Goal: Book appointment/travel/reservation

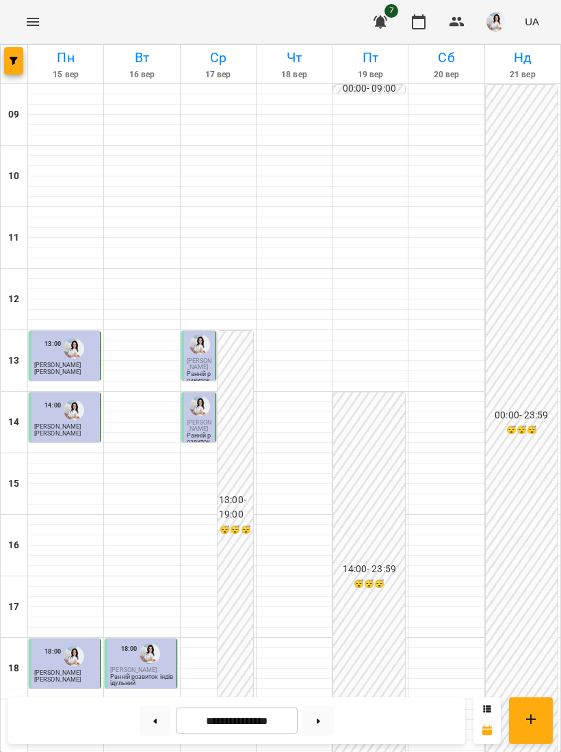
click at [233, 717] on input "**********" at bounding box center [237, 721] width 122 height 27
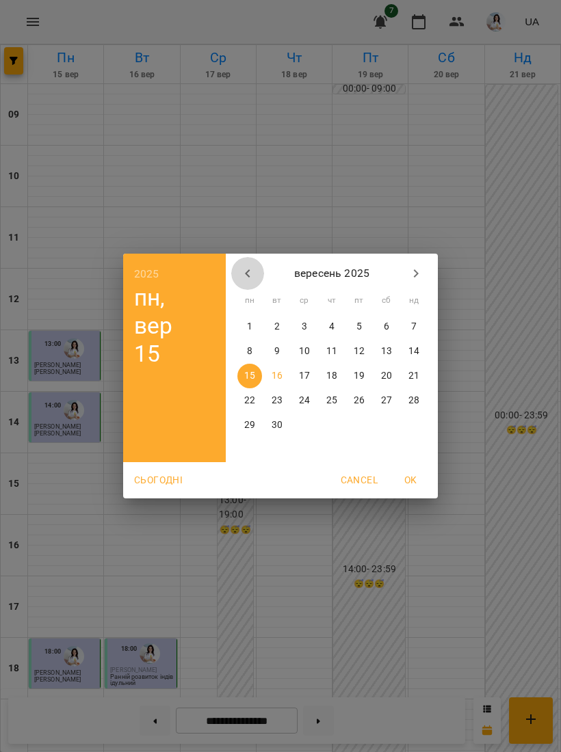
click at [251, 271] on icon "button" at bounding box center [247, 273] width 16 height 16
click at [250, 271] on icon "button" at bounding box center [247, 273] width 16 height 16
click at [248, 269] on icon "button" at bounding box center [247, 273] width 16 height 16
click at [242, 273] on icon "button" at bounding box center [247, 273] width 16 height 16
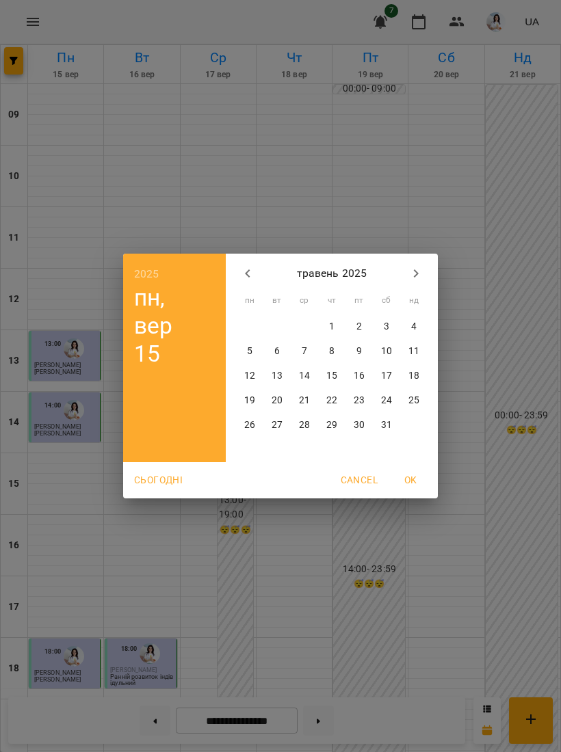
click at [242, 272] on icon "button" at bounding box center [247, 273] width 16 height 16
click at [241, 276] on icon "button" at bounding box center [247, 273] width 16 height 16
click at [241, 275] on icon "button" at bounding box center [247, 273] width 16 height 16
click at [236, 280] on button "button" at bounding box center [247, 273] width 33 height 33
click at [248, 275] on icon "button" at bounding box center [247, 273] width 5 height 8
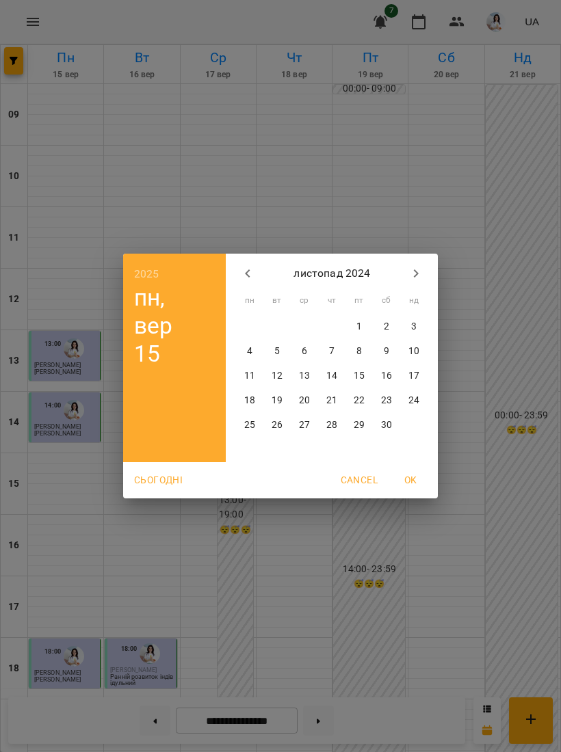
click at [247, 274] on icon "button" at bounding box center [247, 273] width 5 height 8
click at [248, 371] on p "14" at bounding box center [249, 376] width 11 height 14
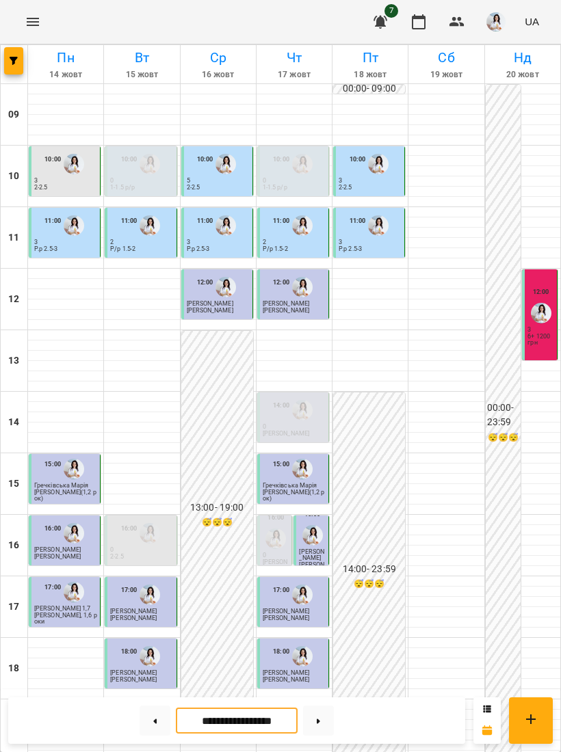
click at [310, 732] on button at bounding box center [318, 721] width 31 height 30
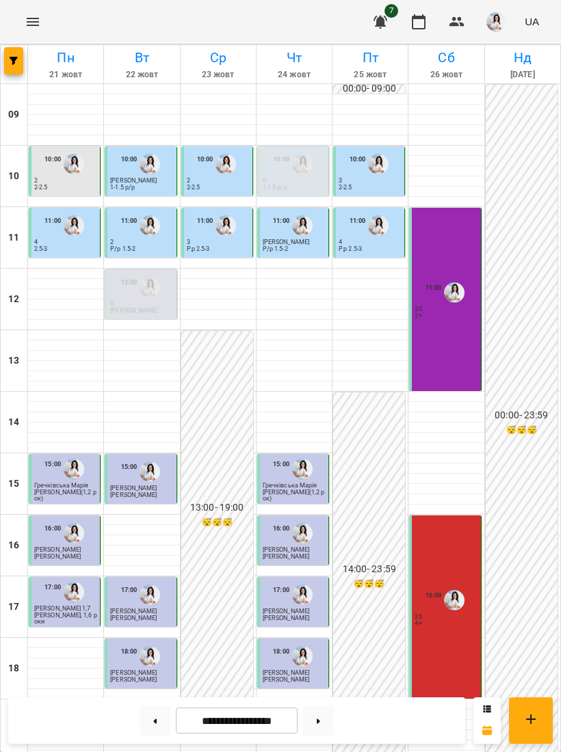
click at [266, 721] on input "**********" at bounding box center [237, 721] width 122 height 27
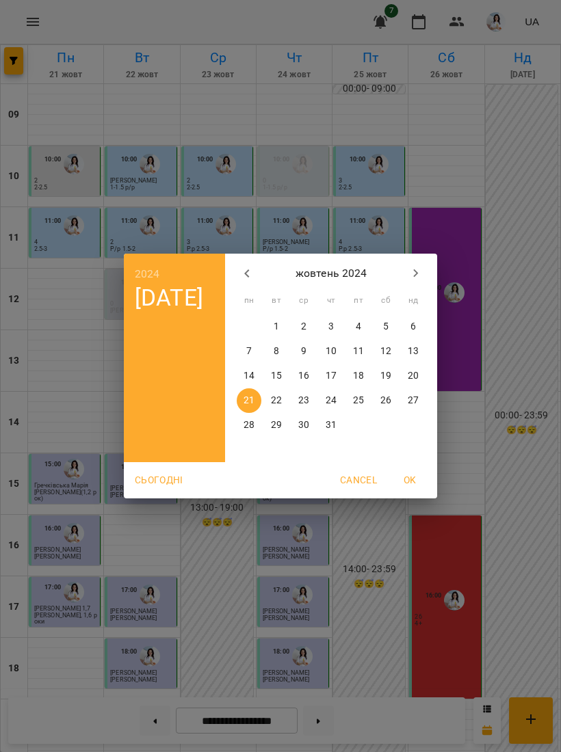
click at [426, 268] on button "button" at bounding box center [415, 273] width 33 height 33
click at [423, 277] on icon "button" at bounding box center [416, 273] width 16 height 16
click at [241, 404] on span "16" at bounding box center [249, 401] width 25 height 14
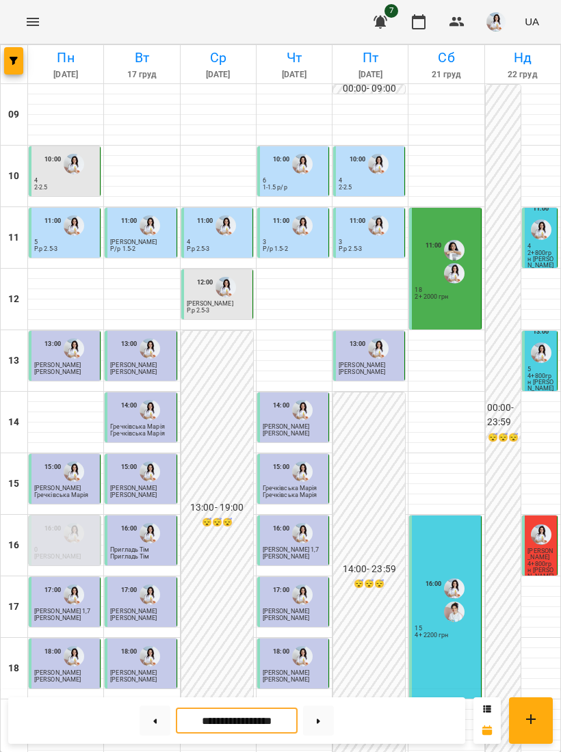
scroll to position [70, 0]
click at [204, 733] on input "**********" at bounding box center [237, 721] width 122 height 27
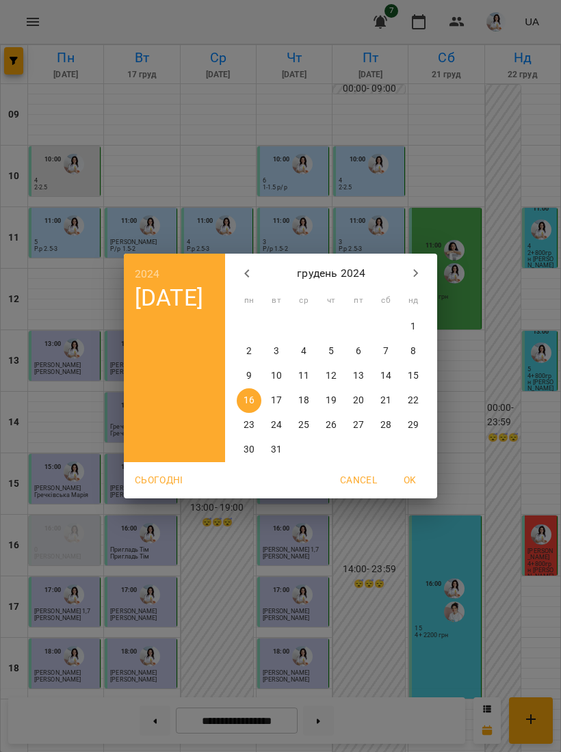
click at [249, 429] on p "23" at bounding box center [248, 426] width 11 height 14
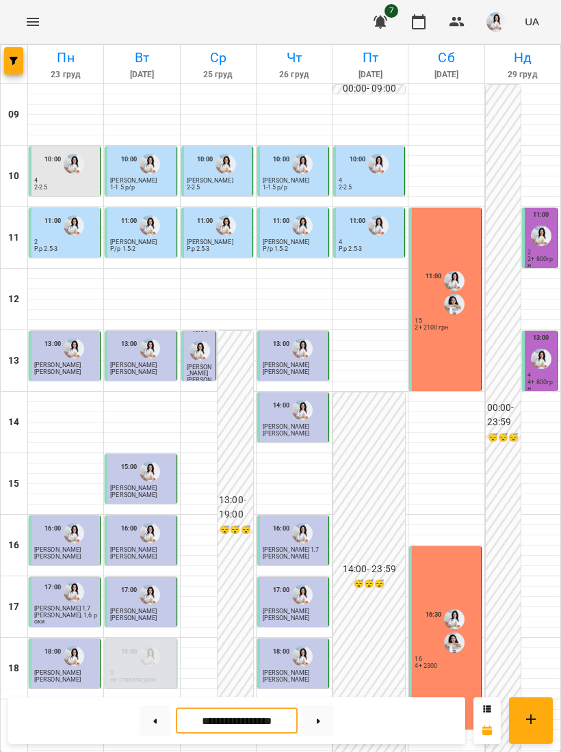
click at [251, 730] on input "**********" at bounding box center [237, 721] width 122 height 27
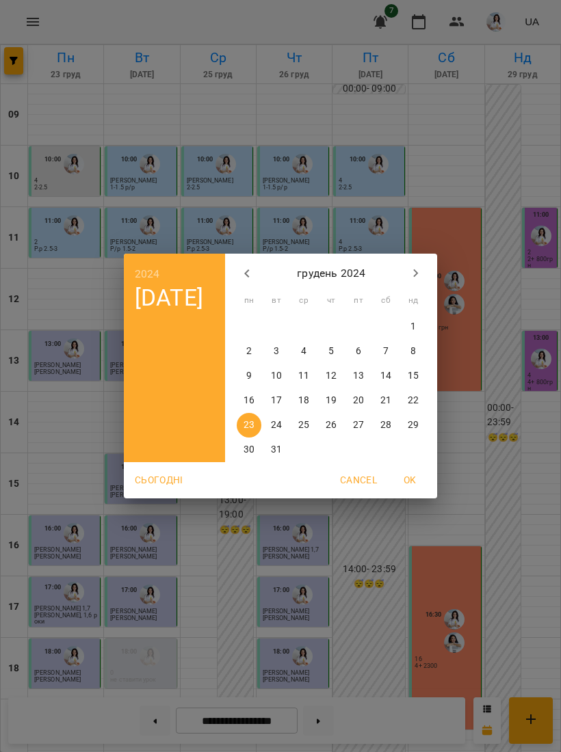
click at [243, 269] on icon "button" at bounding box center [247, 273] width 16 height 16
click at [249, 401] on p "21" at bounding box center [248, 401] width 11 height 14
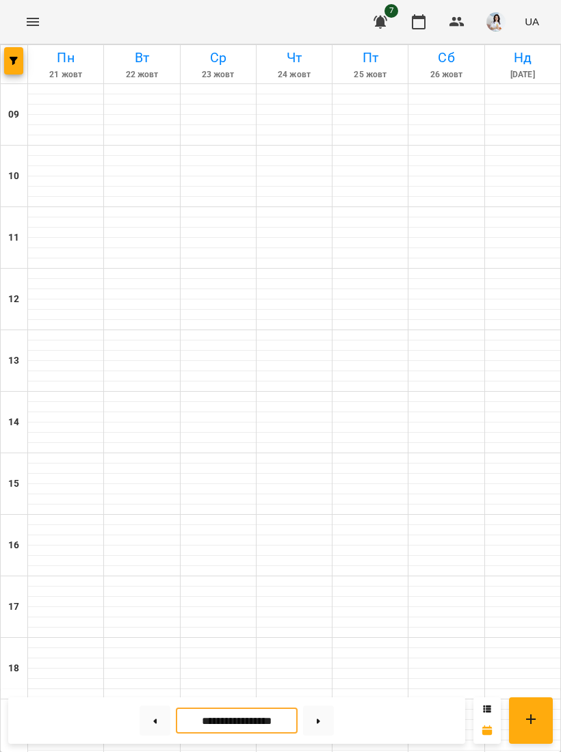
type input "**********"
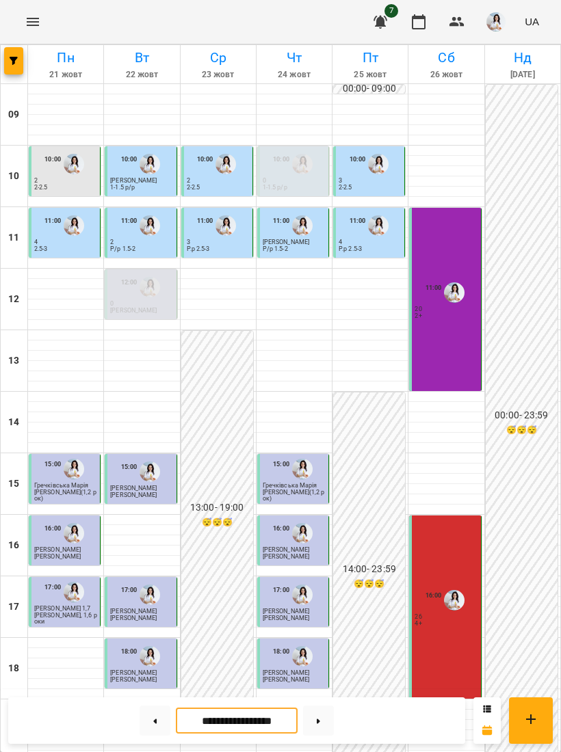
click at [439, 516] on div "16:00 26 4+" at bounding box center [445, 607] width 72 height 183
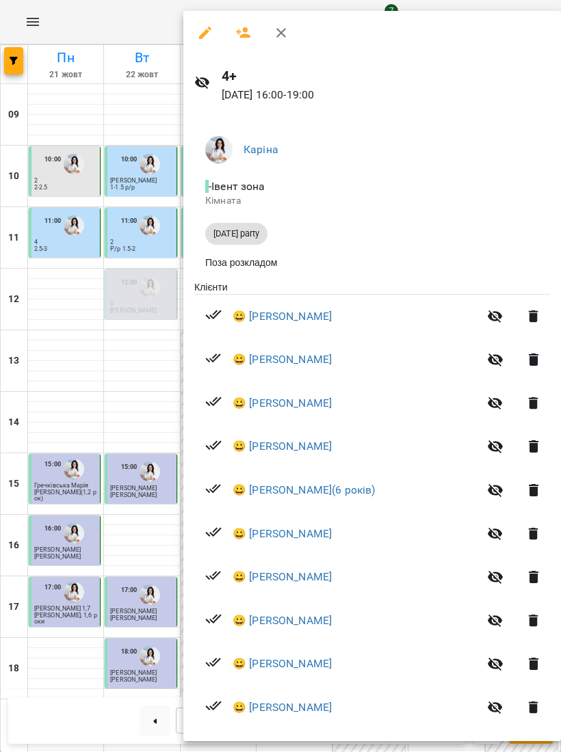
click at [92, 330] on div at bounding box center [280, 376] width 561 height 752
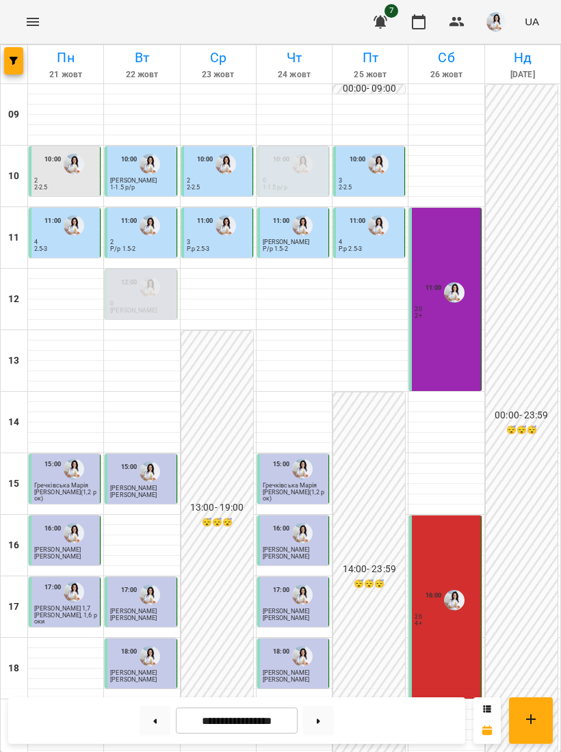
click at [453, 289] on div "11:00 20 2+" at bounding box center [445, 299] width 72 height 183
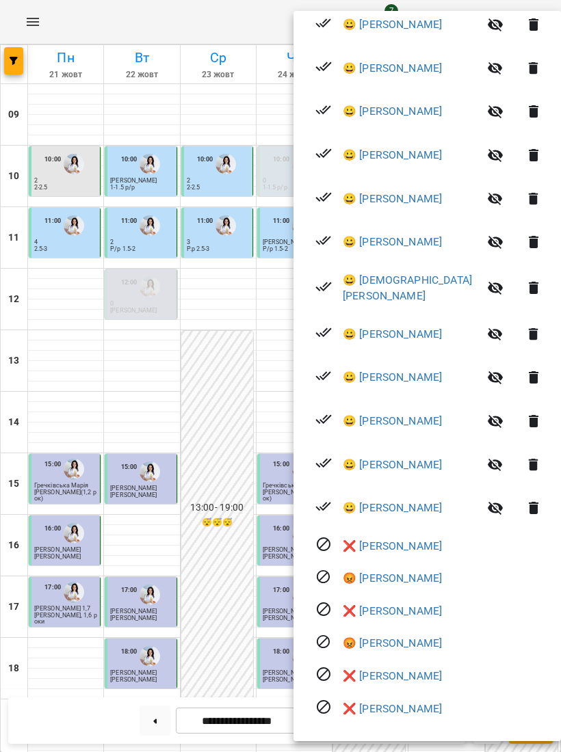
scroll to position [639, 0]
click at [98, 254] on div at bounding box center [280, 376] width 561 height 752
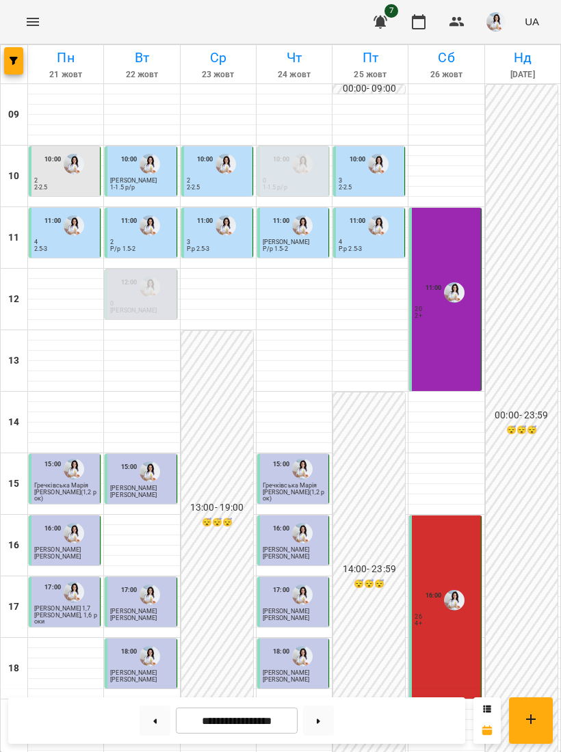
click at [447, 603] on div "16:00 26 4+" at bounding box center [445, 607] width 72 height 183
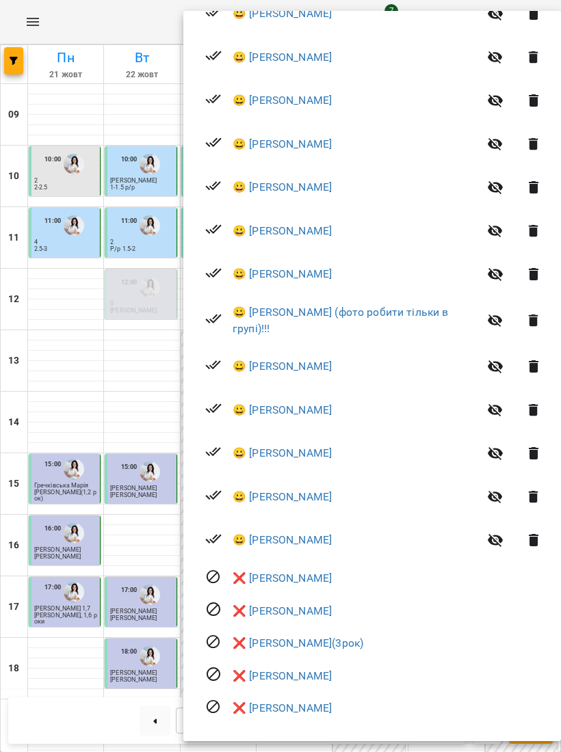
scroll to position [867, 0]
click at [116, 310] on div at bounding box center [280, 376] width 561 height 752
